Goal: Information Seeking & Learning: Learn about a topic

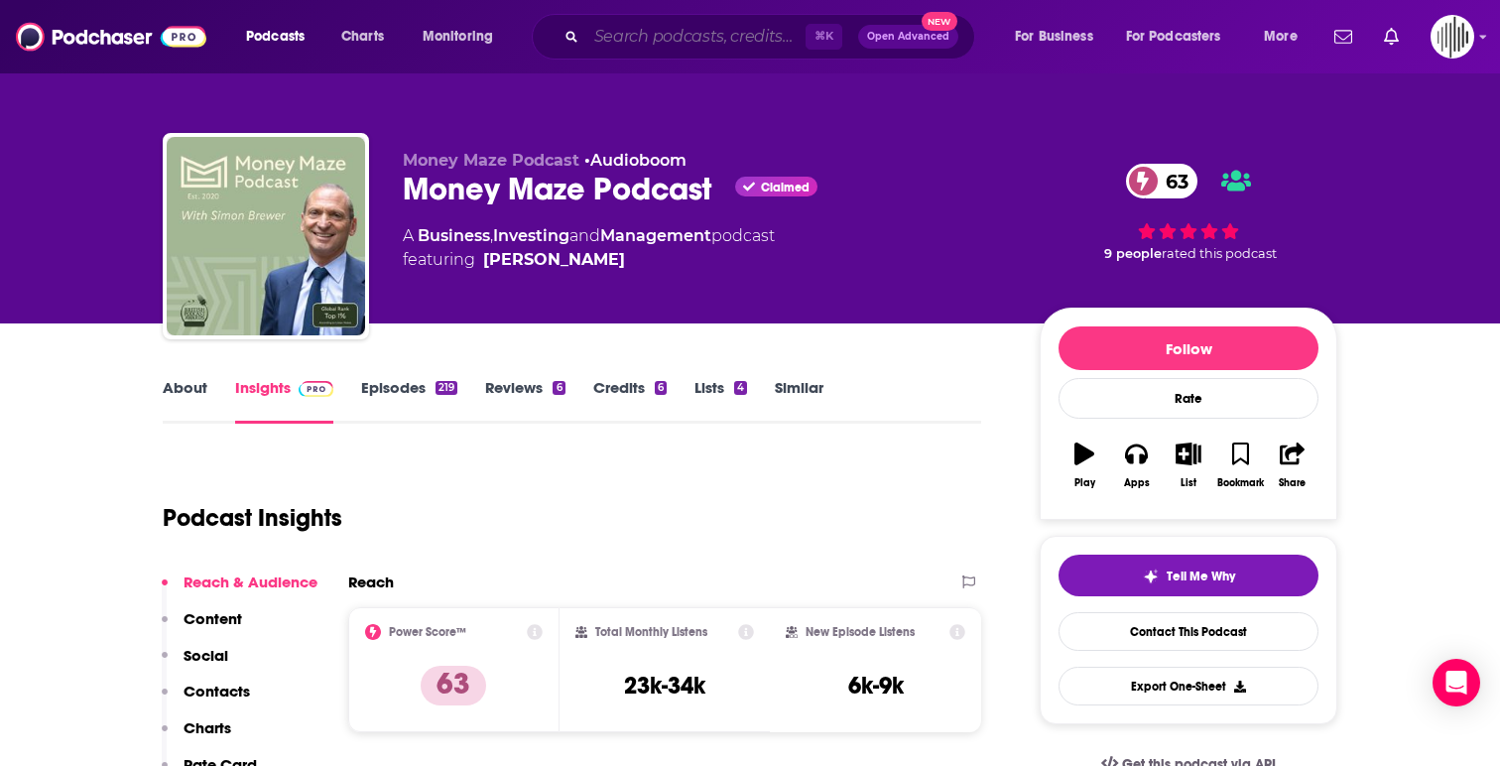
click at [636, 39] on input "Search podcasts, credits, & more..." at bounding box center [695, 37] width 219 height 32
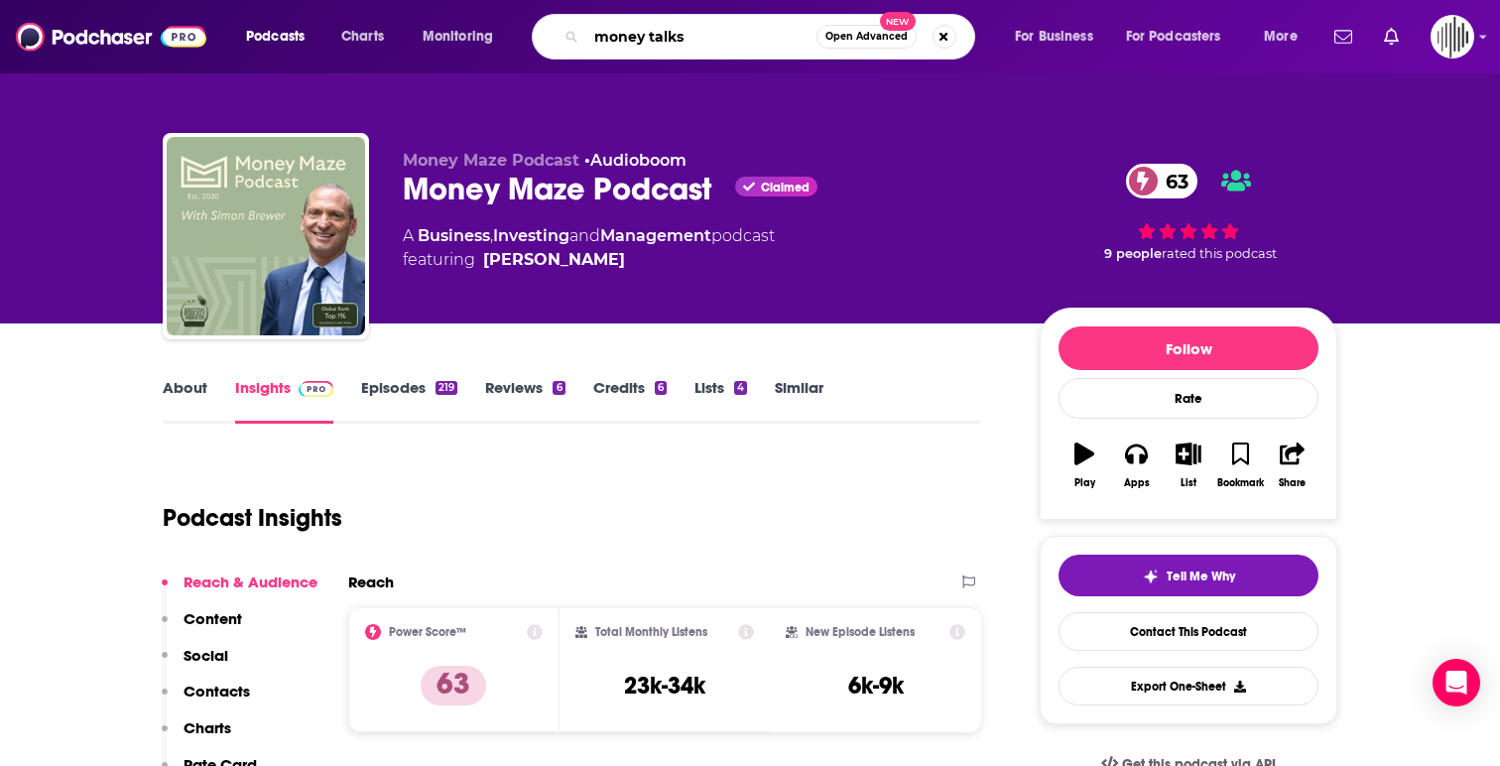
type input "money talks"
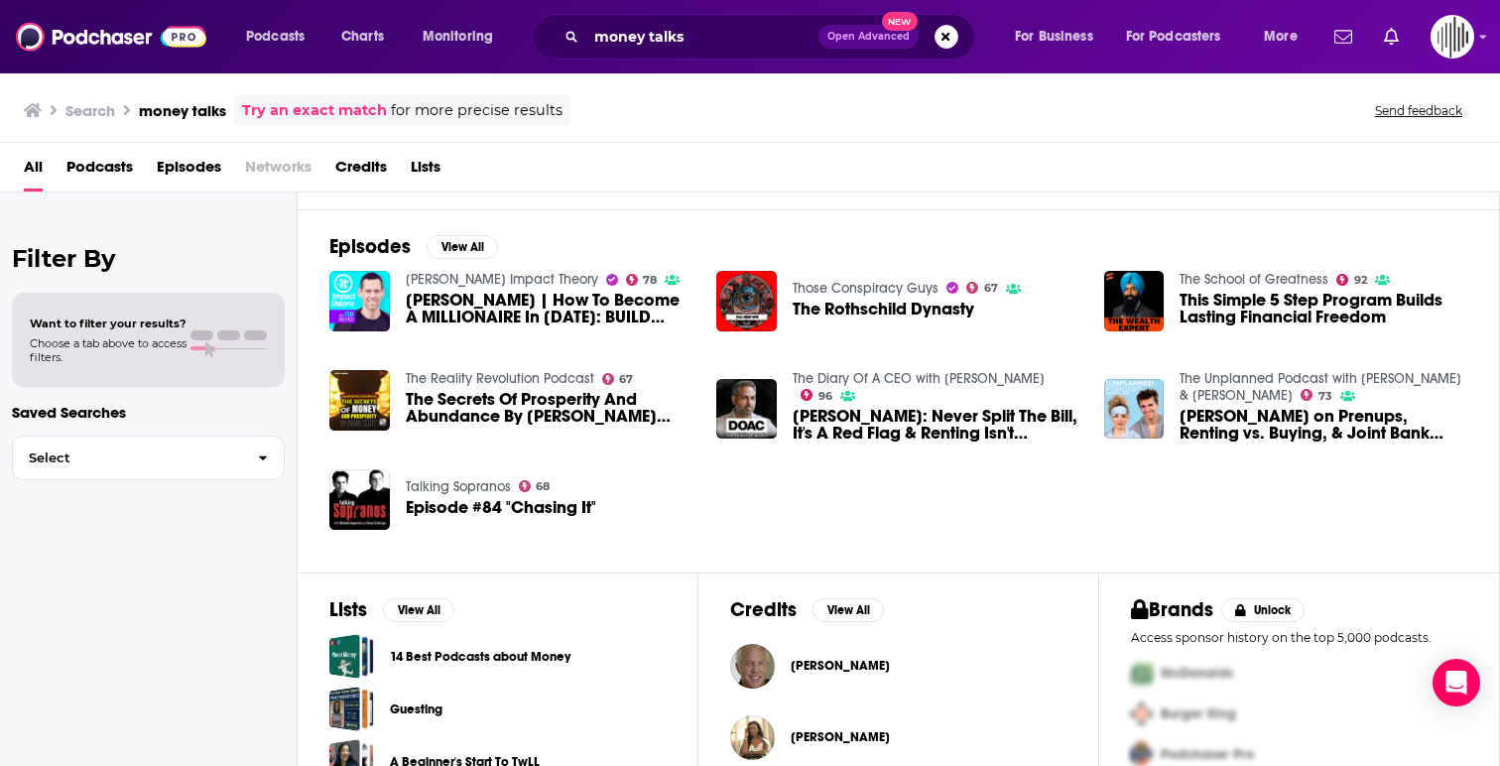
scroll to position [354, 0]
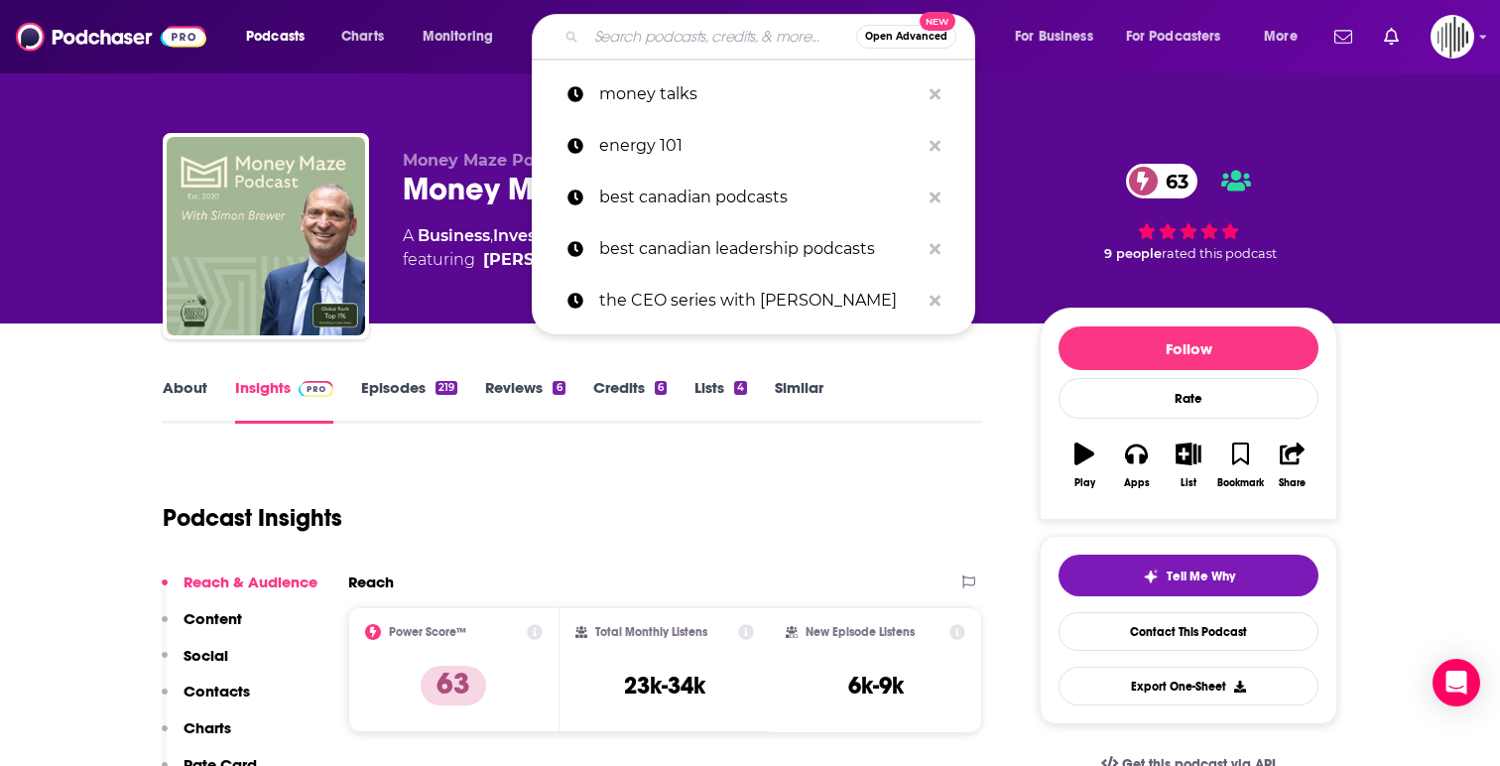
click at [721, 40] on input "Search podcasts, credits, & more..." at bounding box center [721, 37] width 270 height 32
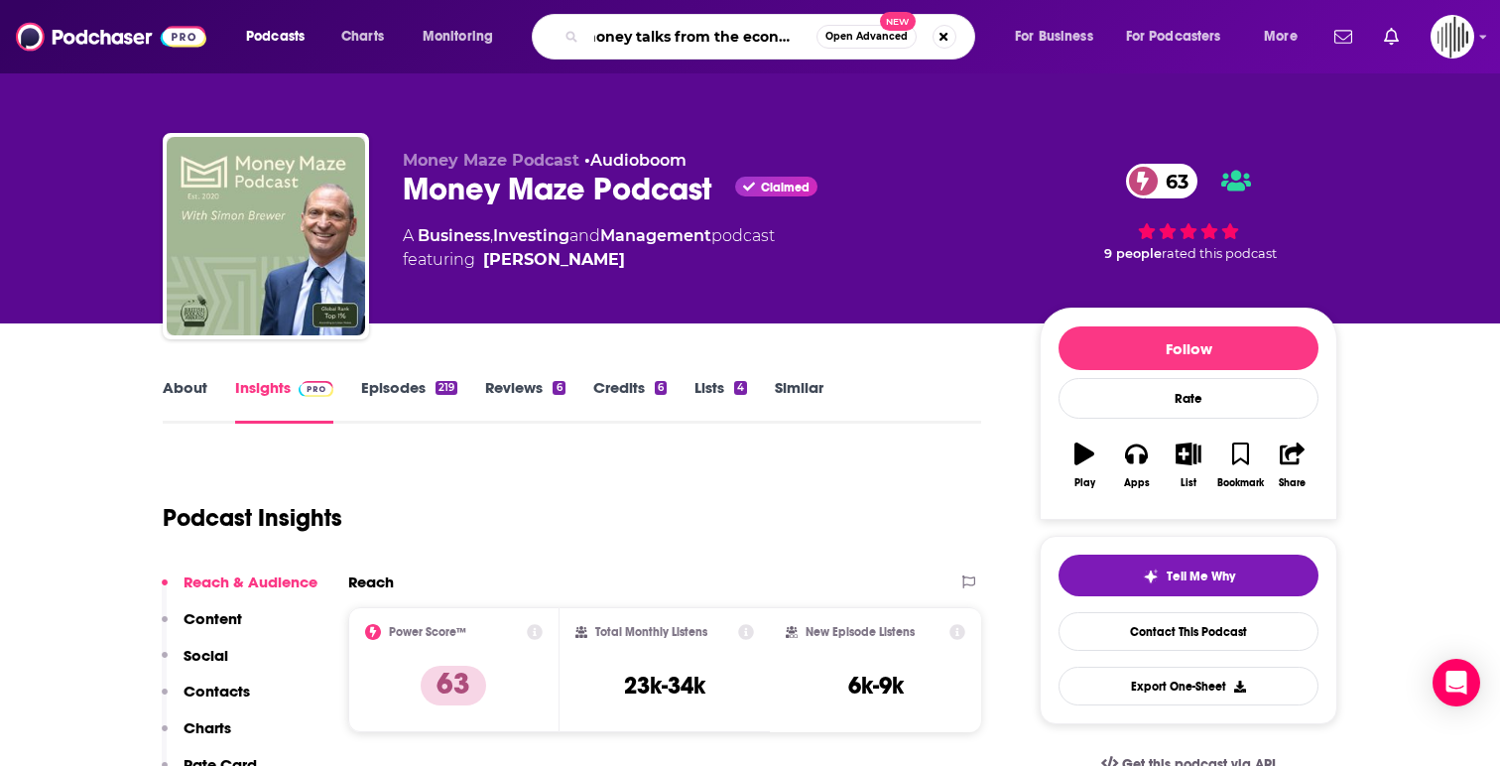
type input "money talks from the economist"
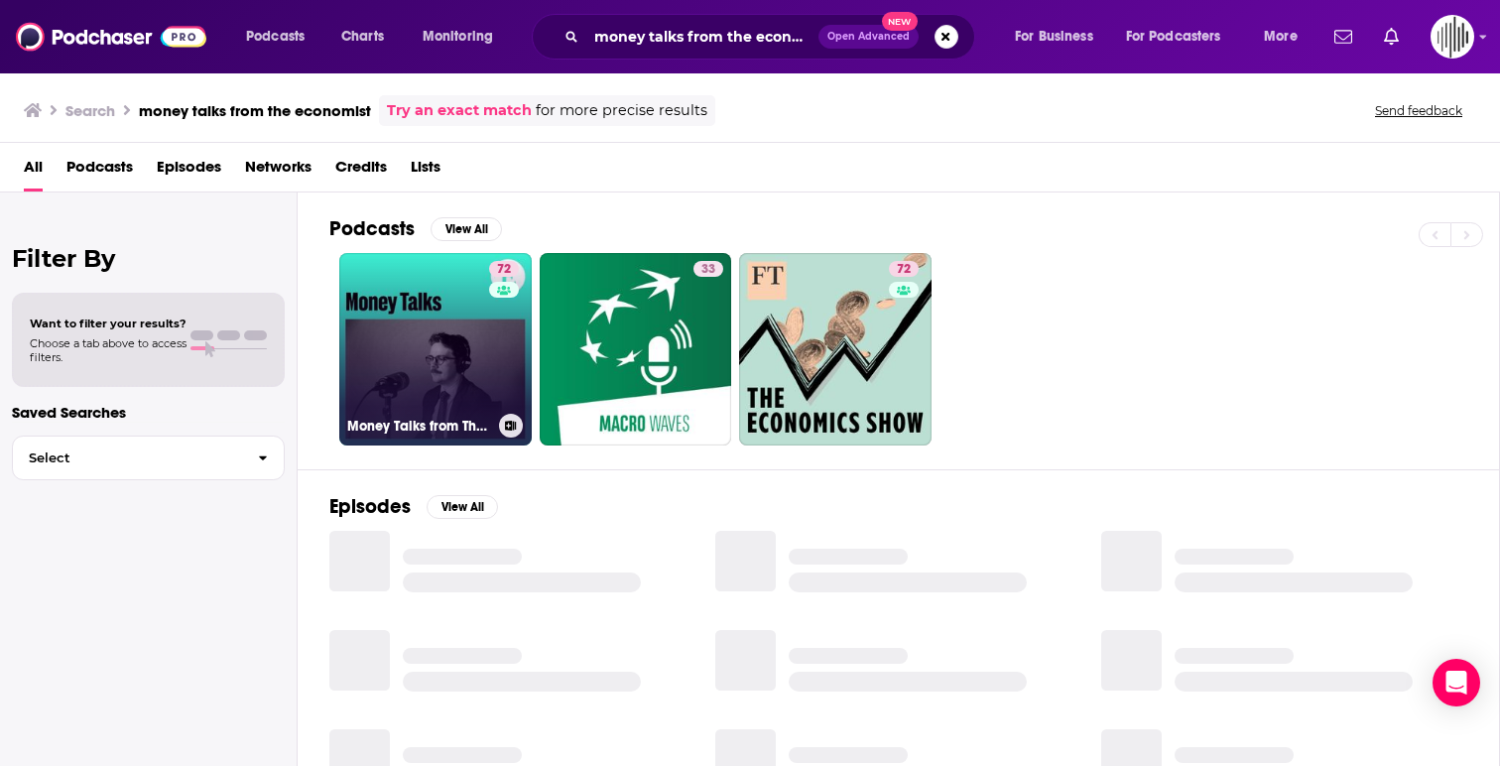
click at [454, 334] on link "72 Money Talks from The Economist" at bounding box center [435, 349] width 193 height 193
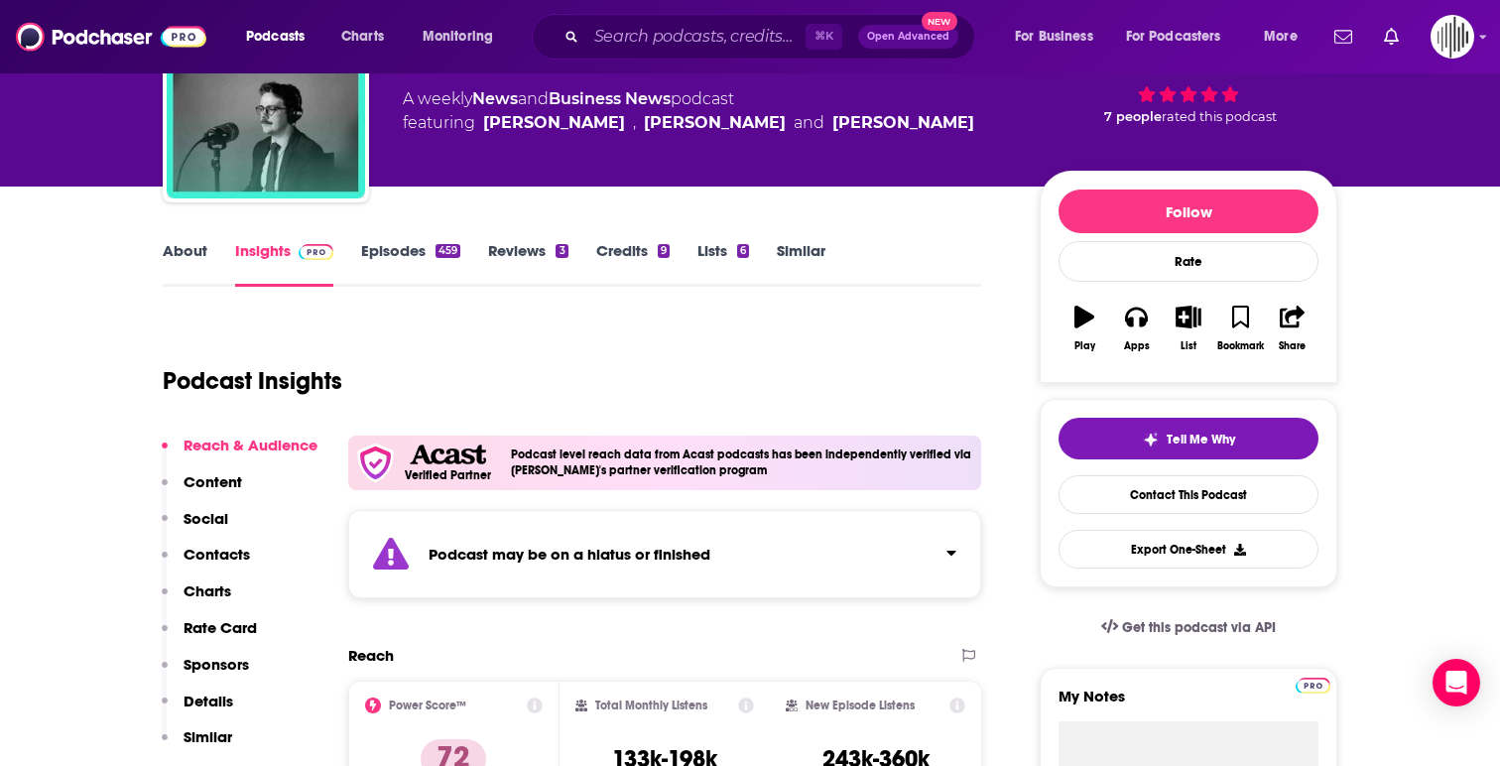
scroll to position [143, 0]
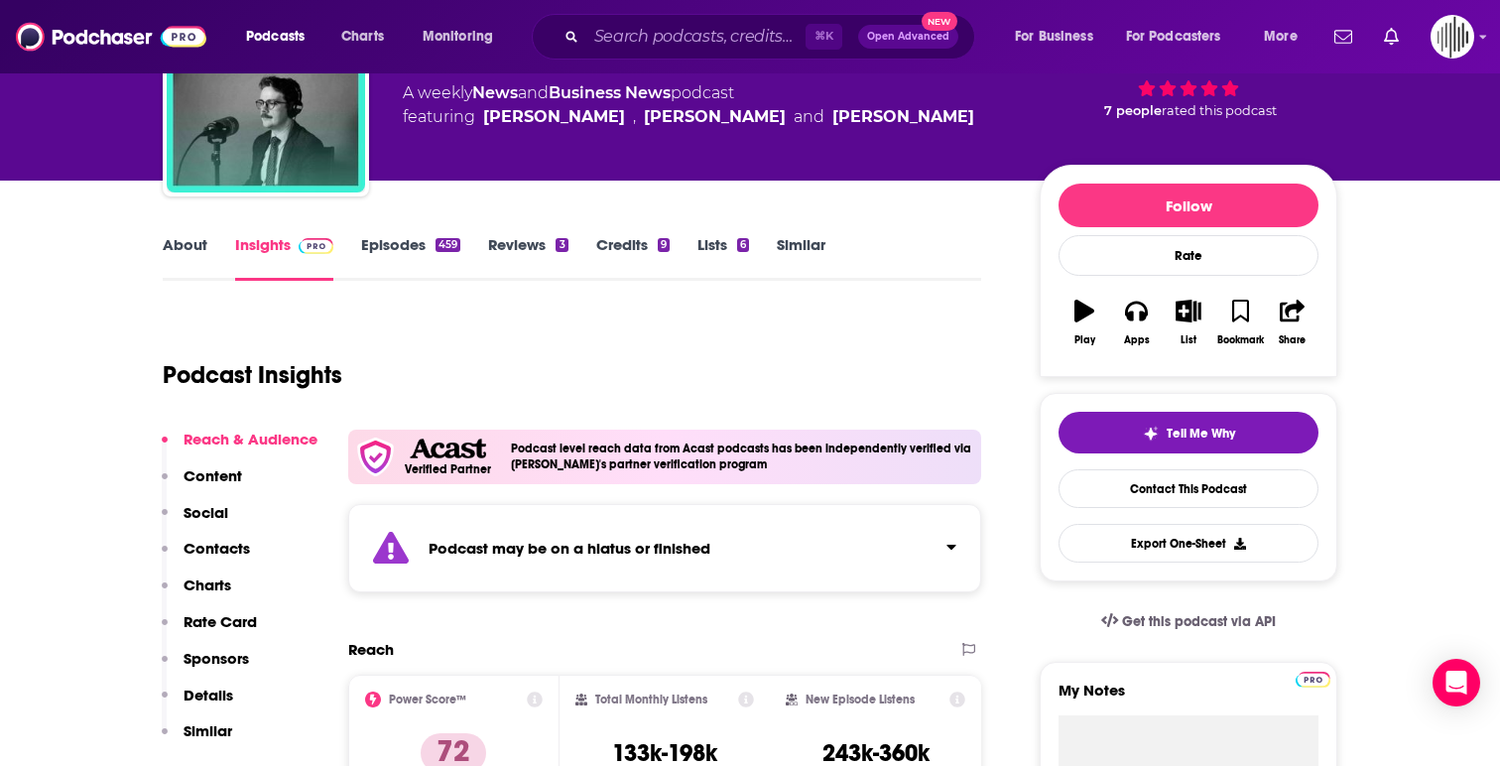
click at [192, 245] on link "About" at bounding box center [185, 258] width 45 height 46
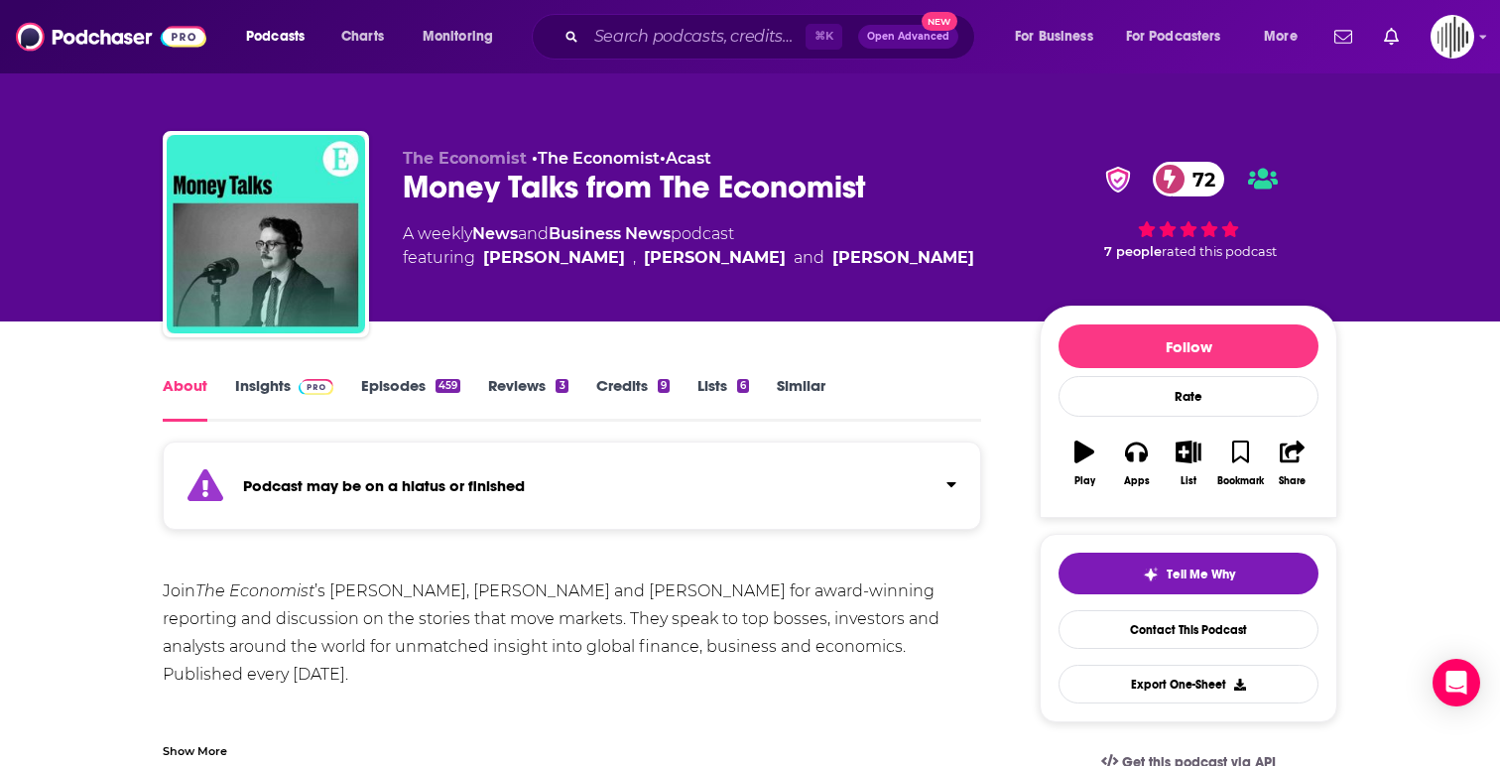
scroll to position [1, 0]
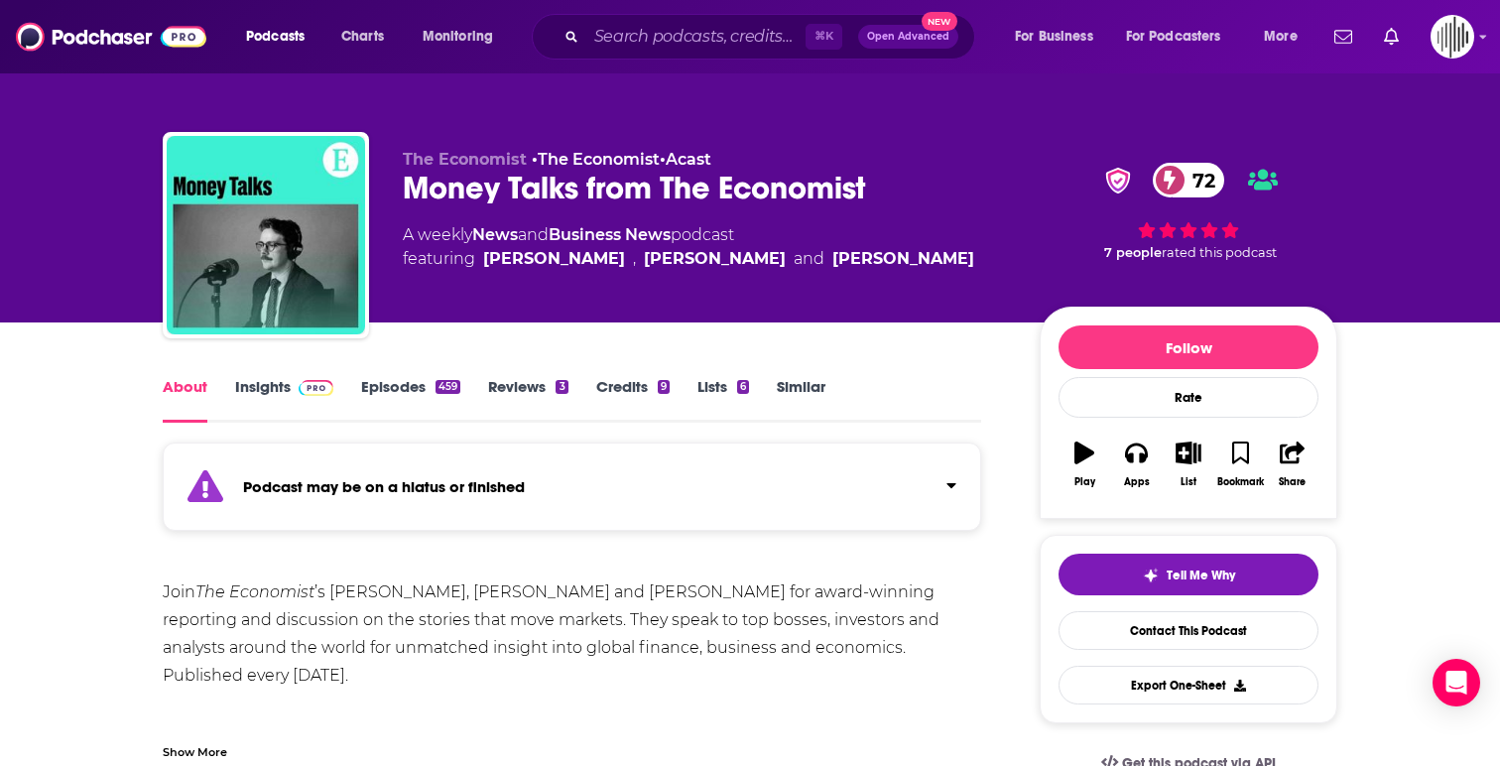
click at [289, 377] on link "Insights" at bounding box center [284, 400] width 98 height 46
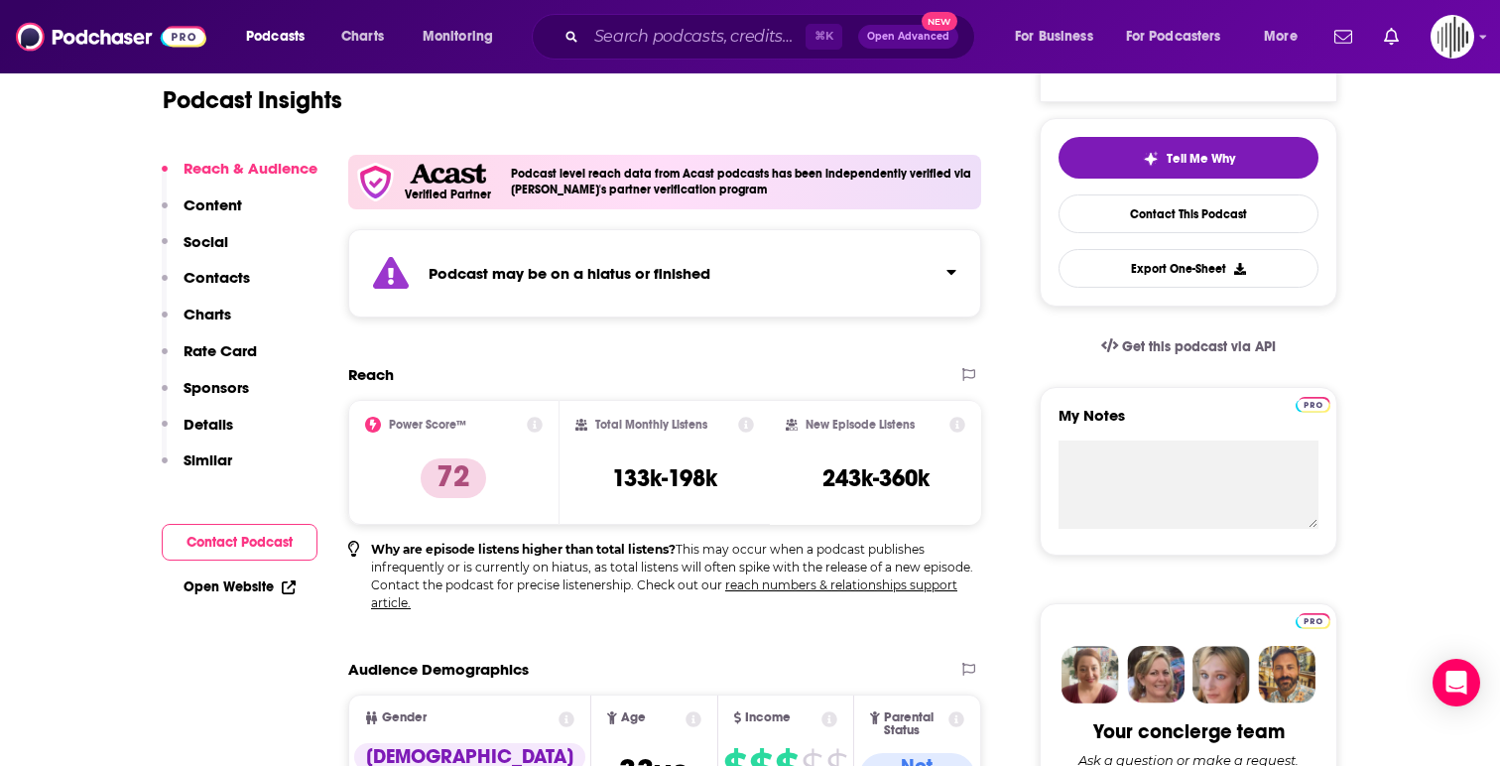
scroll to position [428, 0]
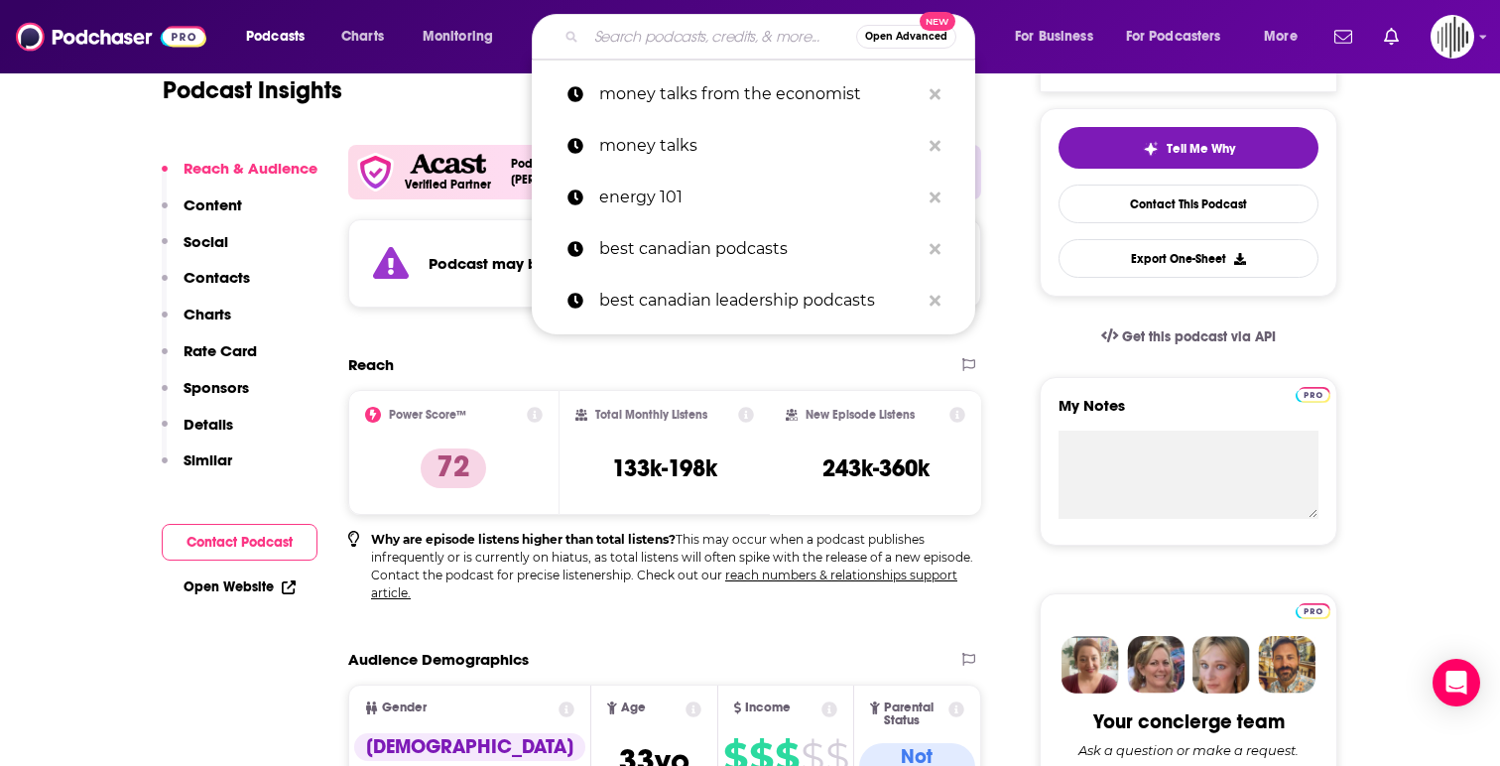
click at [719, 46] on input "Search podcasts, credits, & more..." at bounding box center [721, 37] width 270 height 32
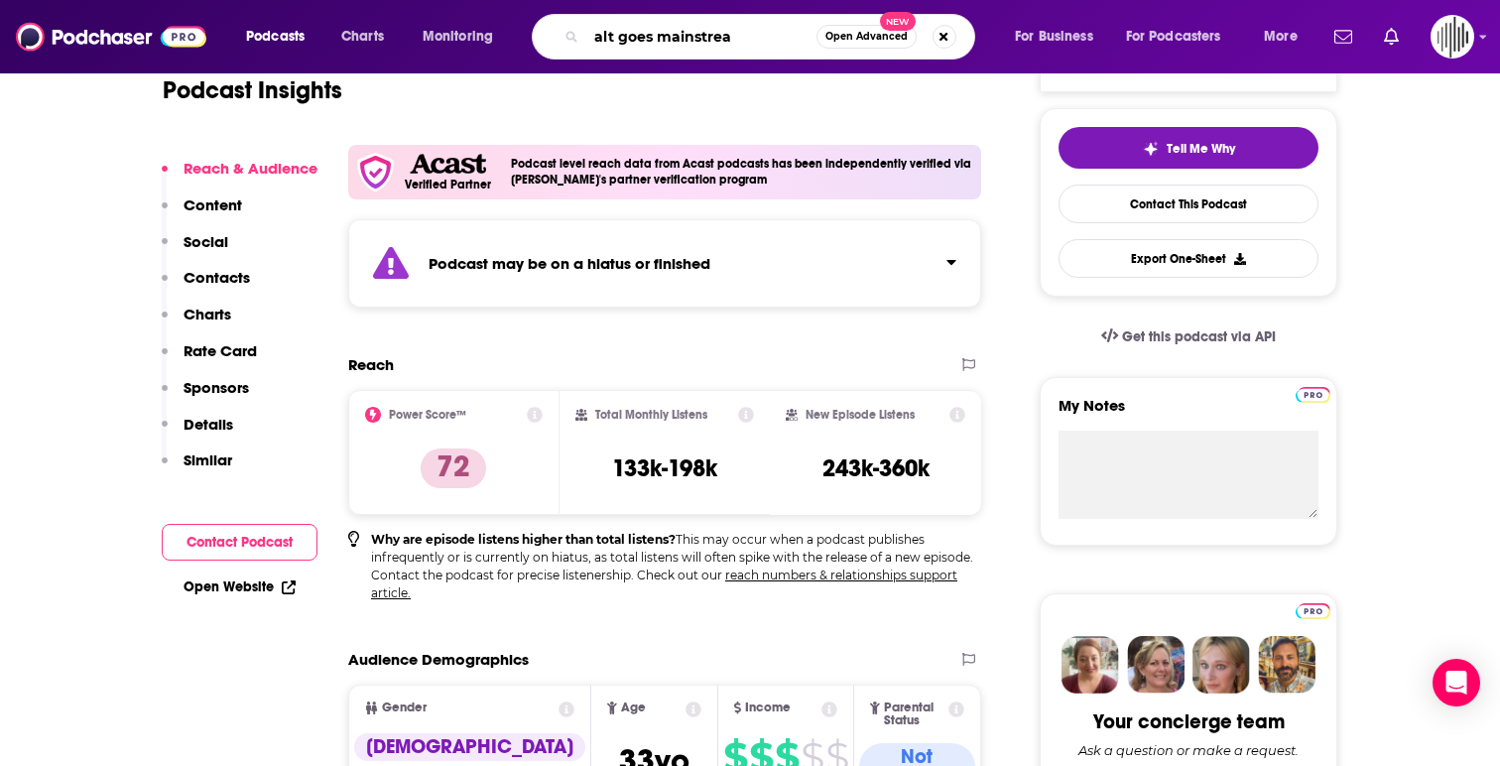
type input "alt goes mainstream"
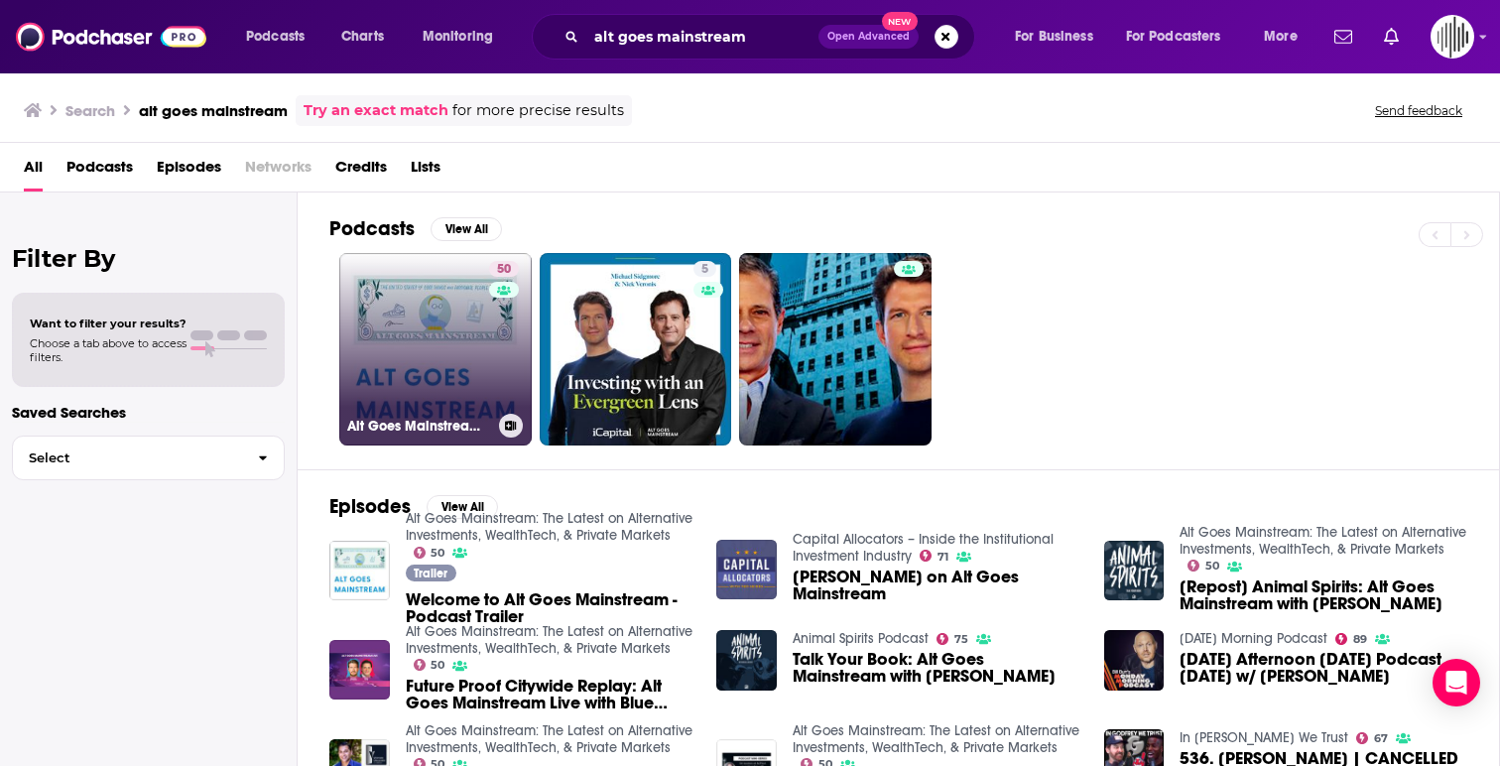
click at [472, 347] on link "50 Alt Goes Mainstream: The Latest on Alternative Investments, WealthTech, & Pr…" at bounding box center [435, 349] width 193 height 193
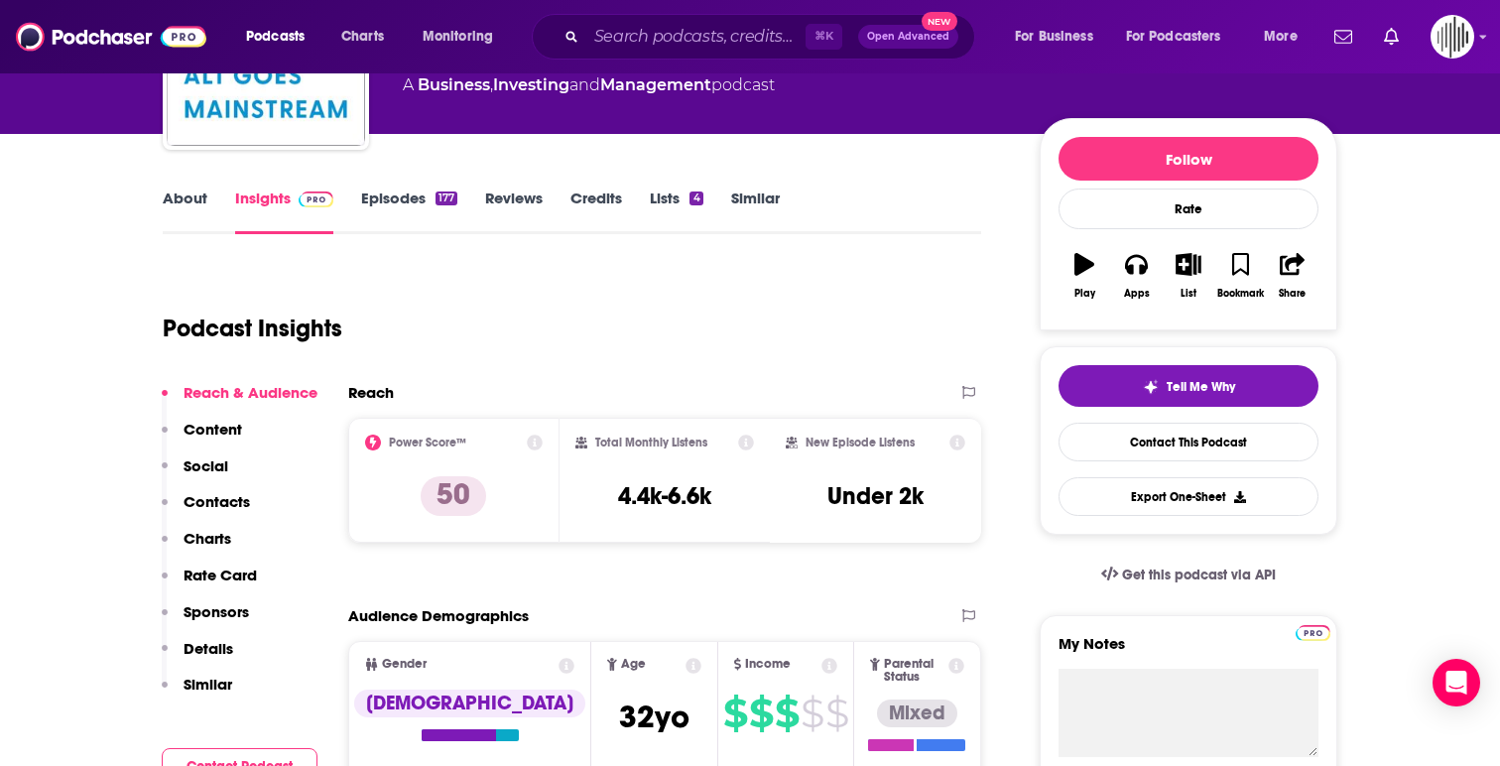
scroll to position [196, 0]
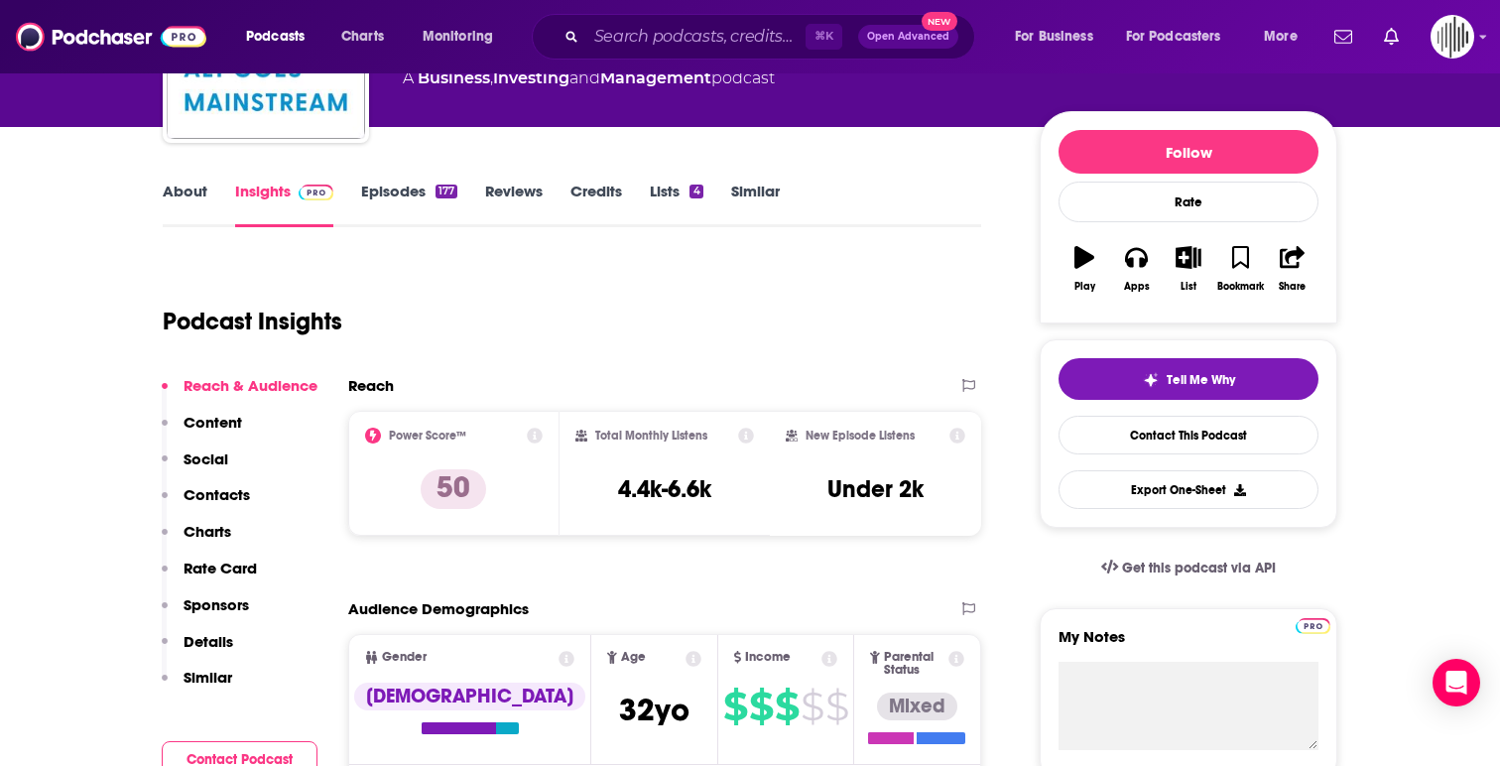
click at [192, 200] on link "About" at bounding box center [185, 205] width 45 height 46
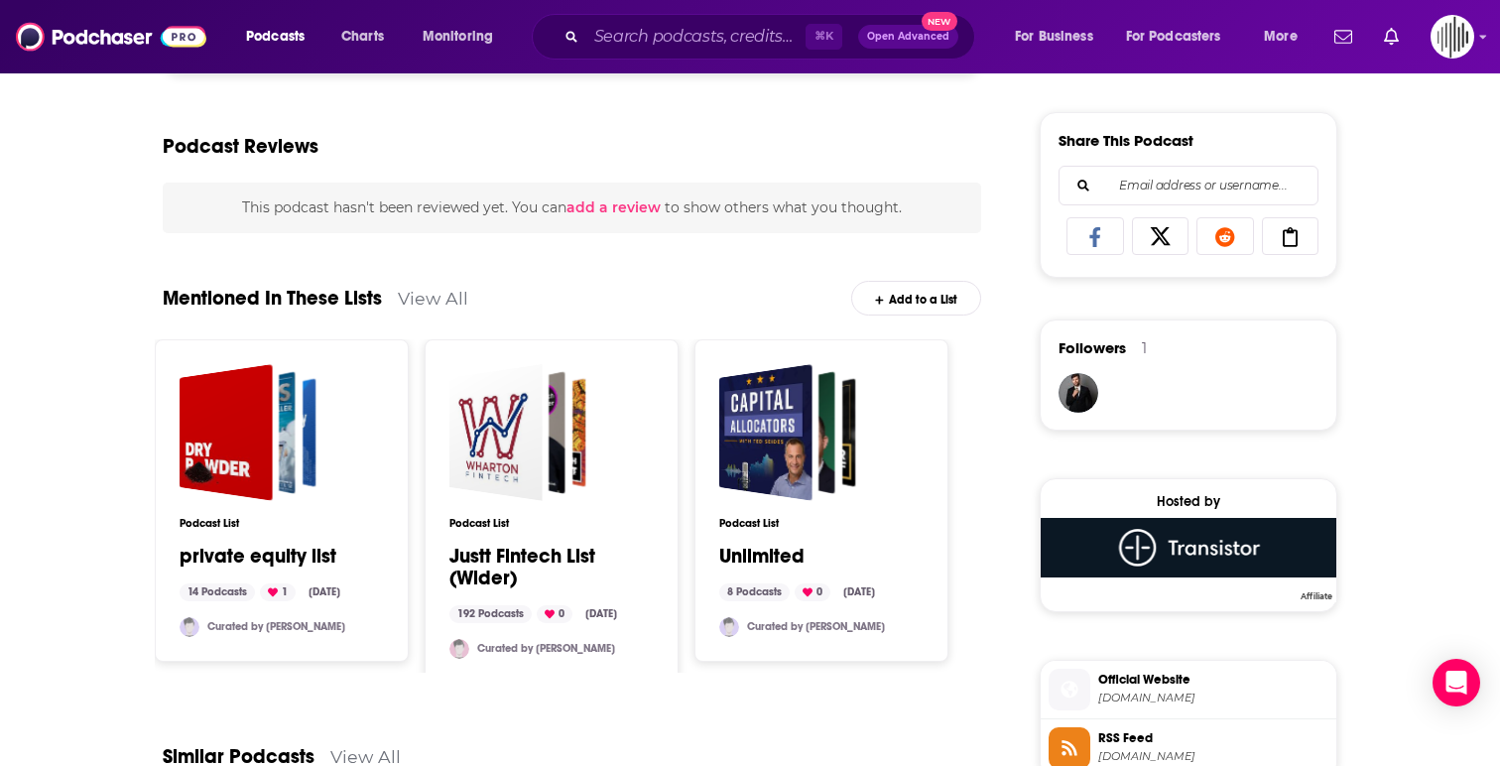
scroll to position [1209, 0]
